Goal: Task Accomplishment & Management: Manage account settings

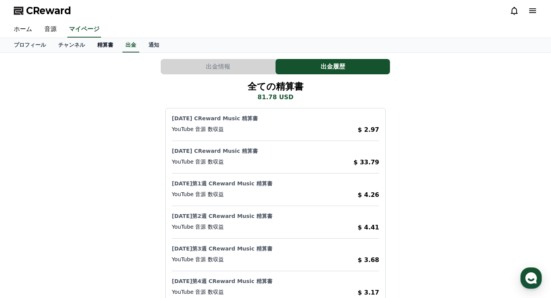
click at [103, 48] on link "精算書" at bounding box center [105, 45] width 28 height 15
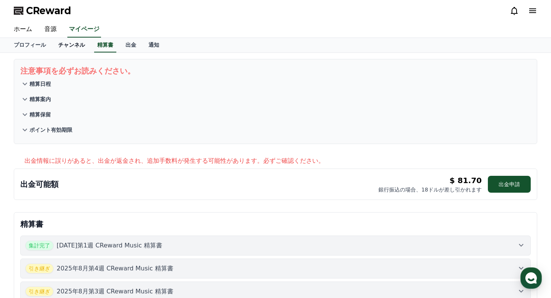
click at [78, 50] on link "チャンネル" at bounding box center [71, 45] width 39 height 15
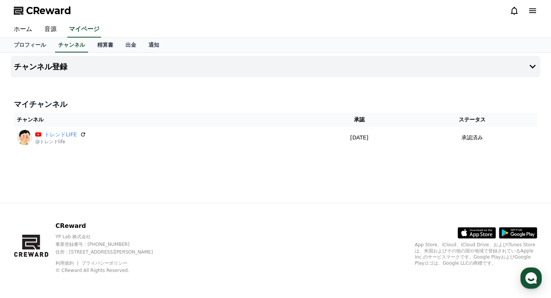
click at [325, 157] on div "チャンネル登録 マイチャンネル チャンネル 承認 ステータス トレンドLIFE @トレンドlife [DATE] 04-22 承認済み" at bounding box center [276, 128] width 536 height 150
click at [108, 51] on link "精算書" at bounding box center [105, 45] width 28 height 15
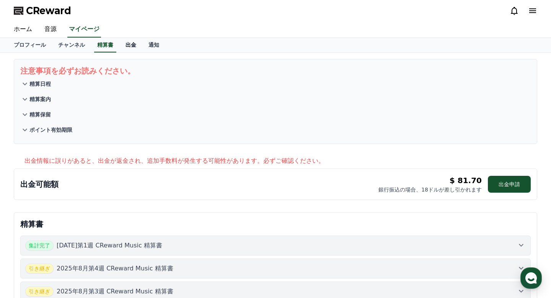
click at [129, 44] on link "出金" at bounding box center [130, 45] width 23 height 15
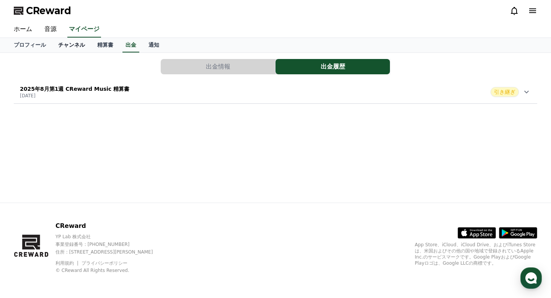
click at [62, 44] on link "チャンネル" at bounding box center [71, 45] width 39 height 15
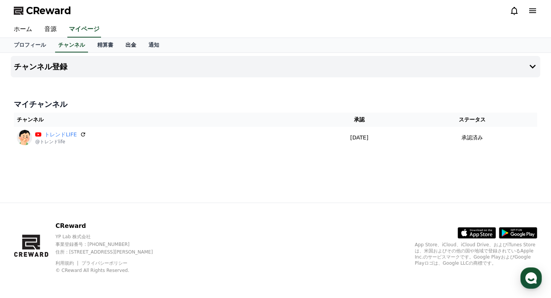
click at [131, 49] on link "出金" at bounding box center [130, 45] width 23 height 15
